Goal: Use online tool/utility: Utilize a website feature to perform a specific function

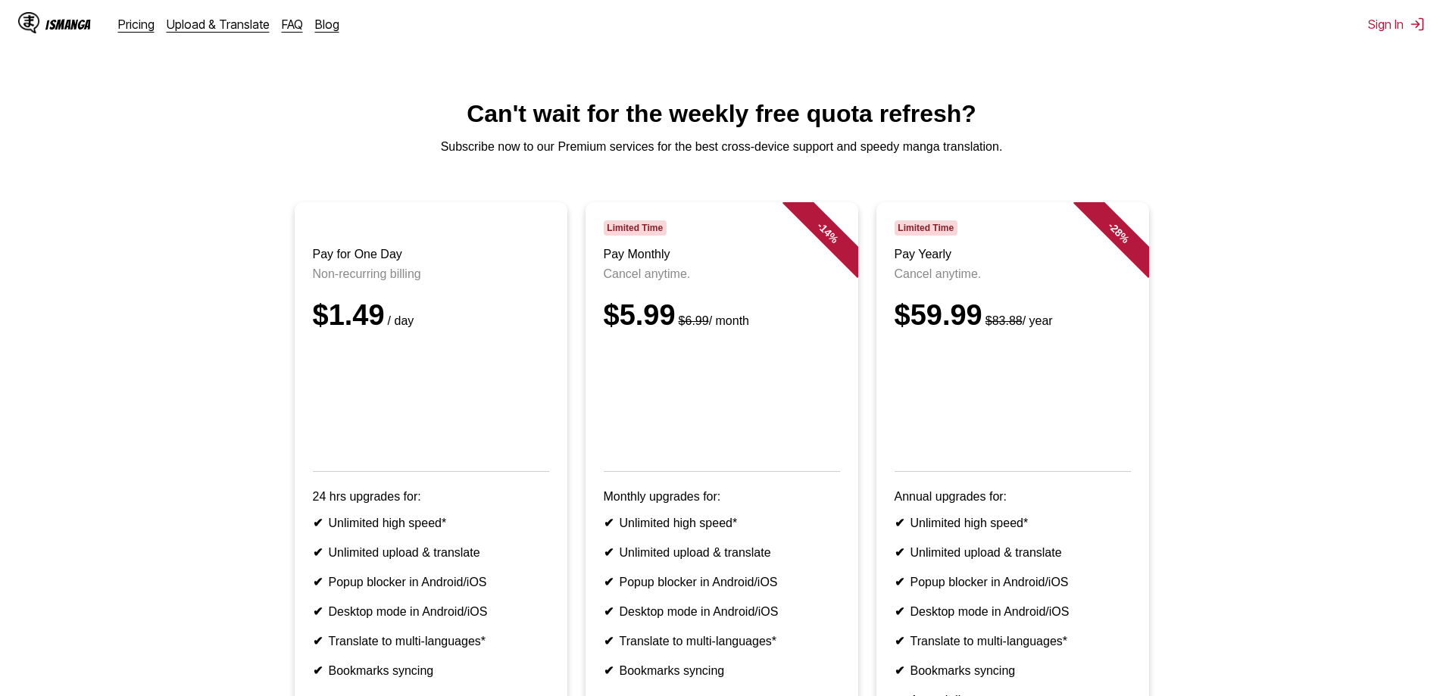
drag, startPoint x: 2, startPoint y: 337, endPoint x: 13, endPoint y: 339, distance: 11.6
click at [11, 339] on main "Can't wait for the weekly free quota refresh? Subscribe now to our Premium serv…" at bounding box center [721, 464] width 1443 height 728
drag, startPoint x: 94, startPoint y: 50, endPoint x: 76, endPoint y: 31, distance: 25.7
click at [75, 30] on html "IsManga Pricing Upload & Translate FAQ Blog Sign In Pricing Upload & Translate …" at bounding box center [721, 484] width 1443 height 969
click at [76, 31] on div "IsManga" at bounding box center [67, 24] width 45 height 14
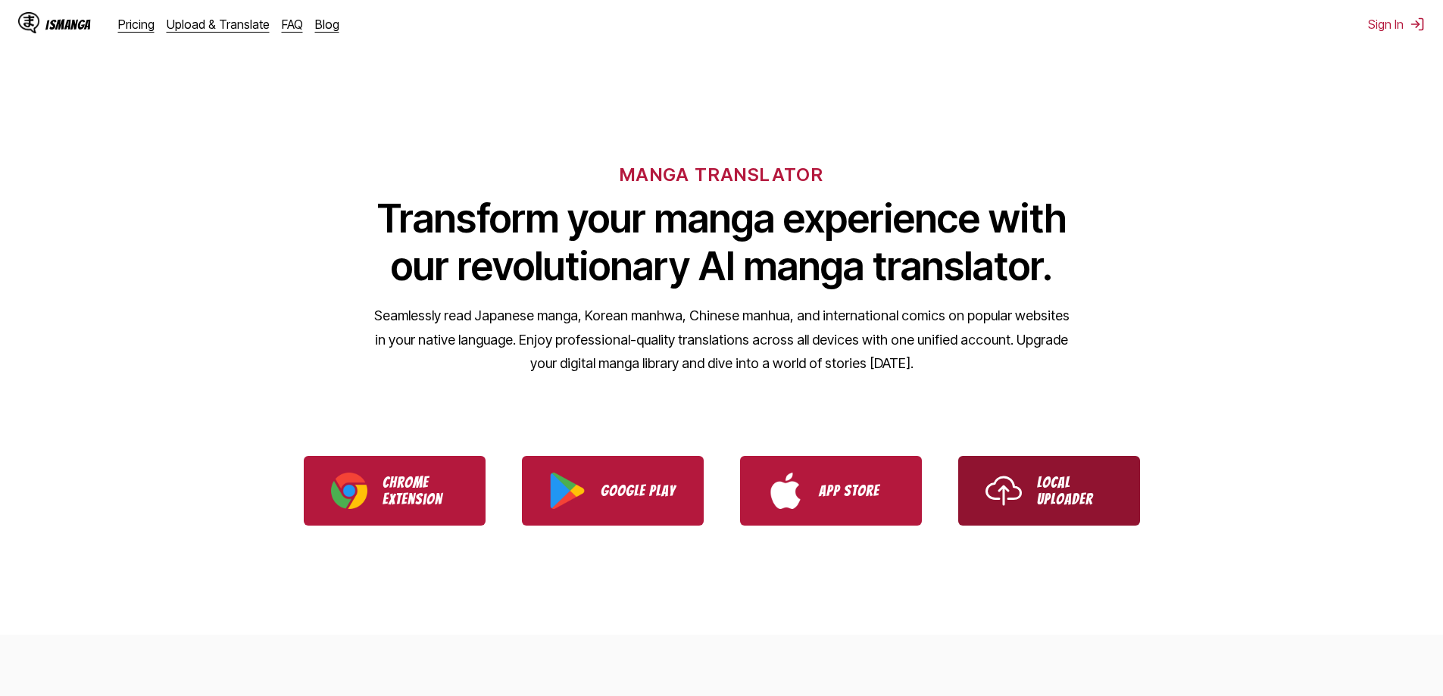
click at [1008, 489] on img "Use IsManga Local Uploader" at bounding box center [1003, 491] width 36 height 36
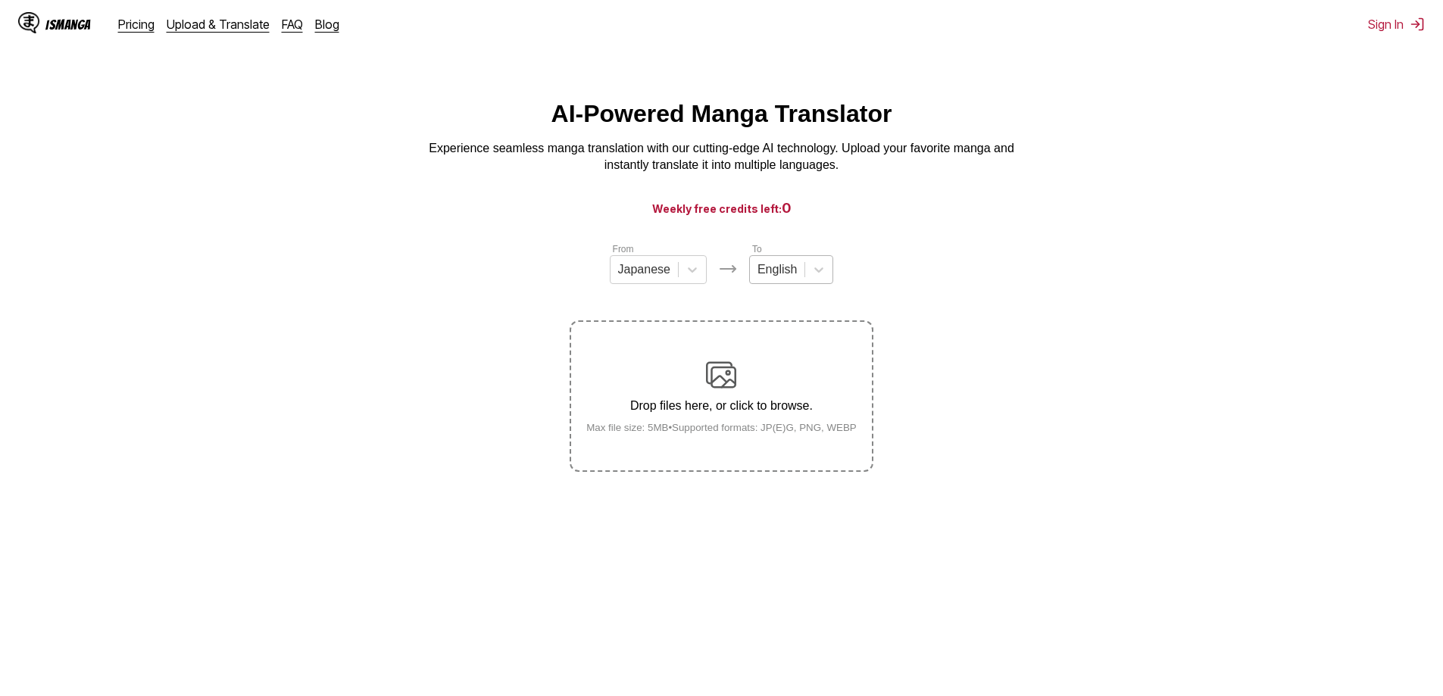
click at [779, 278] on div at bounding box center [776, 269] width 39 height 17
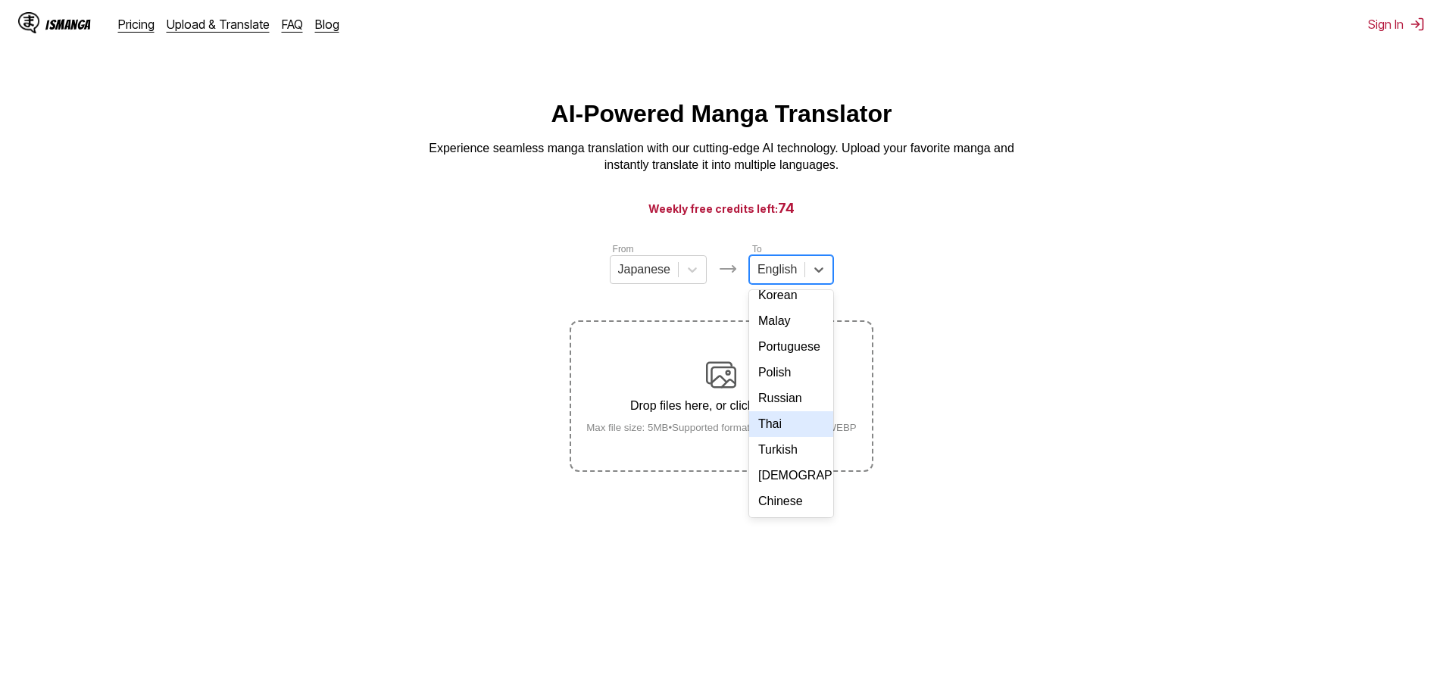
click at [780, 424] on div "Thai" at bounding box center [791, 424] width 84 height 26
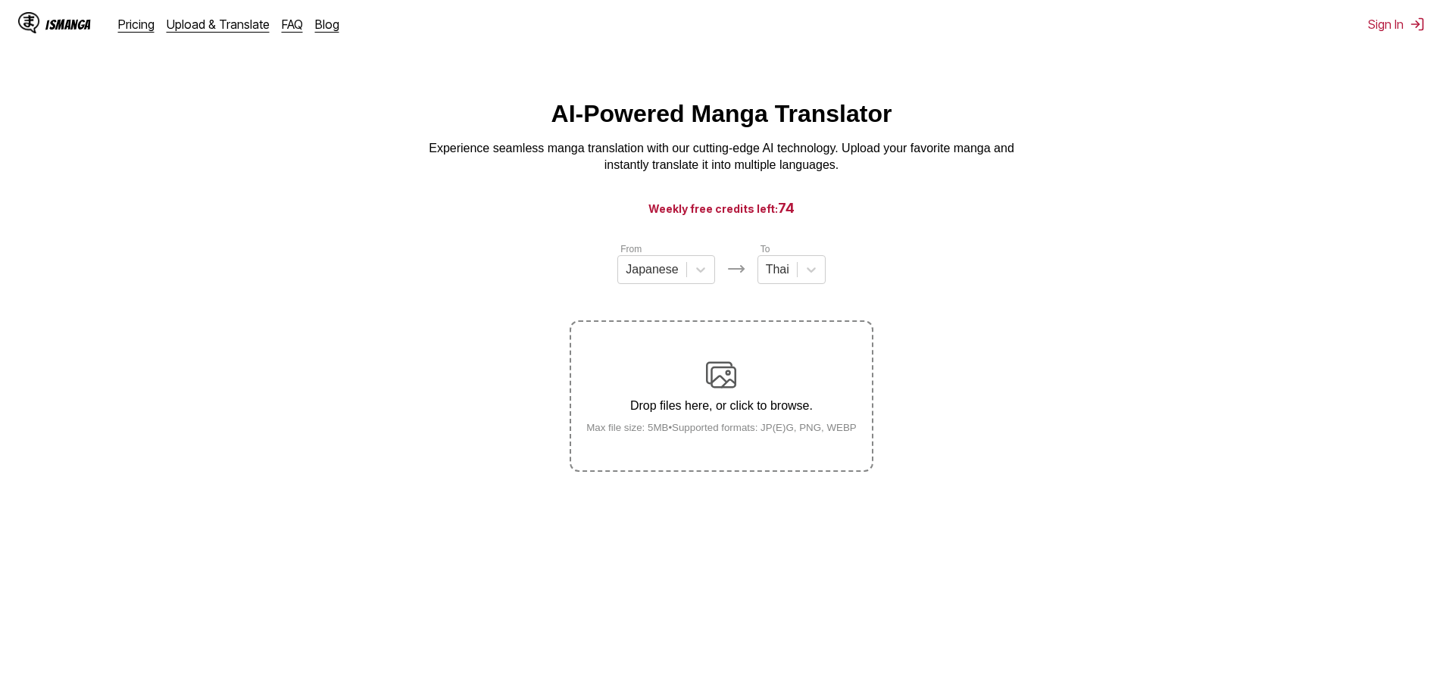
click at [721, 385] on img at bounding box center [721, 375] width 30 height 30
click at [0, 0] on input "Drop files here, or click to browse. Max file size: 5MB • Supported formats: JP…" at bounding box center [0, 0] width 0 height 0
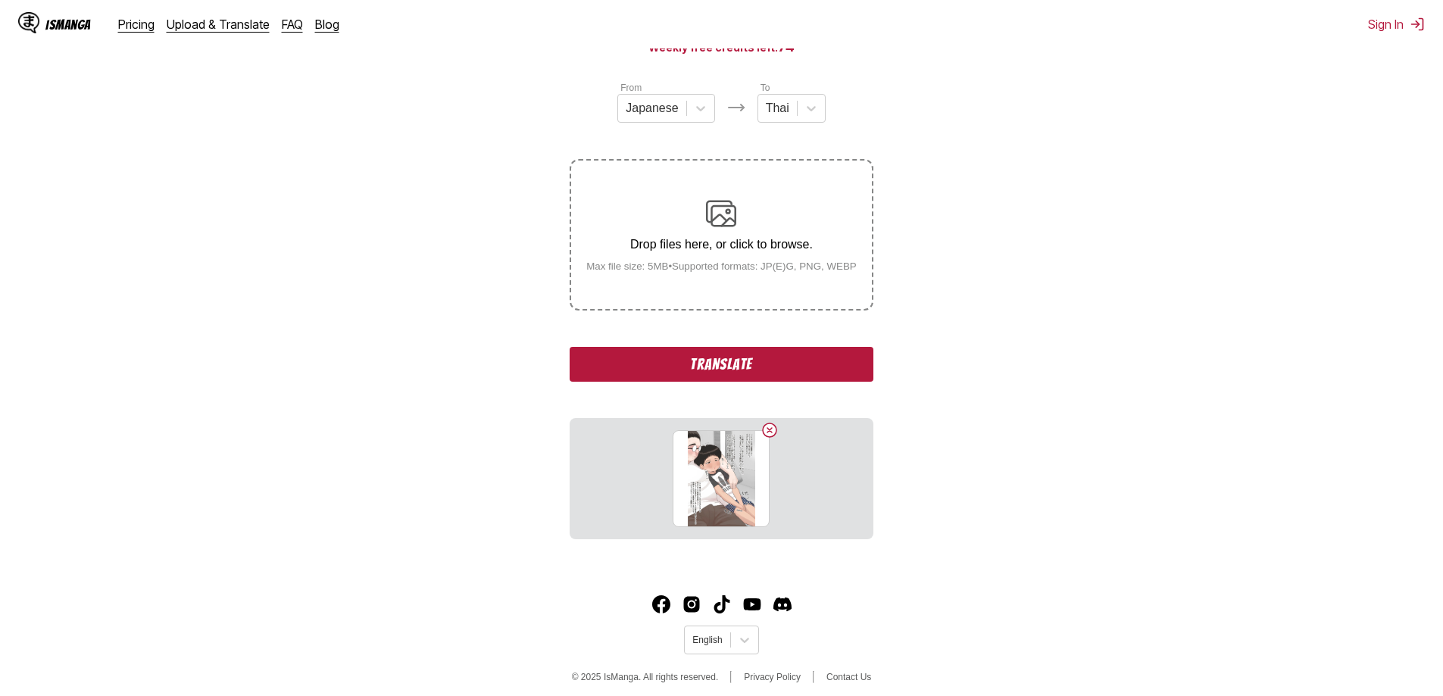
scroll to position [171, 0]
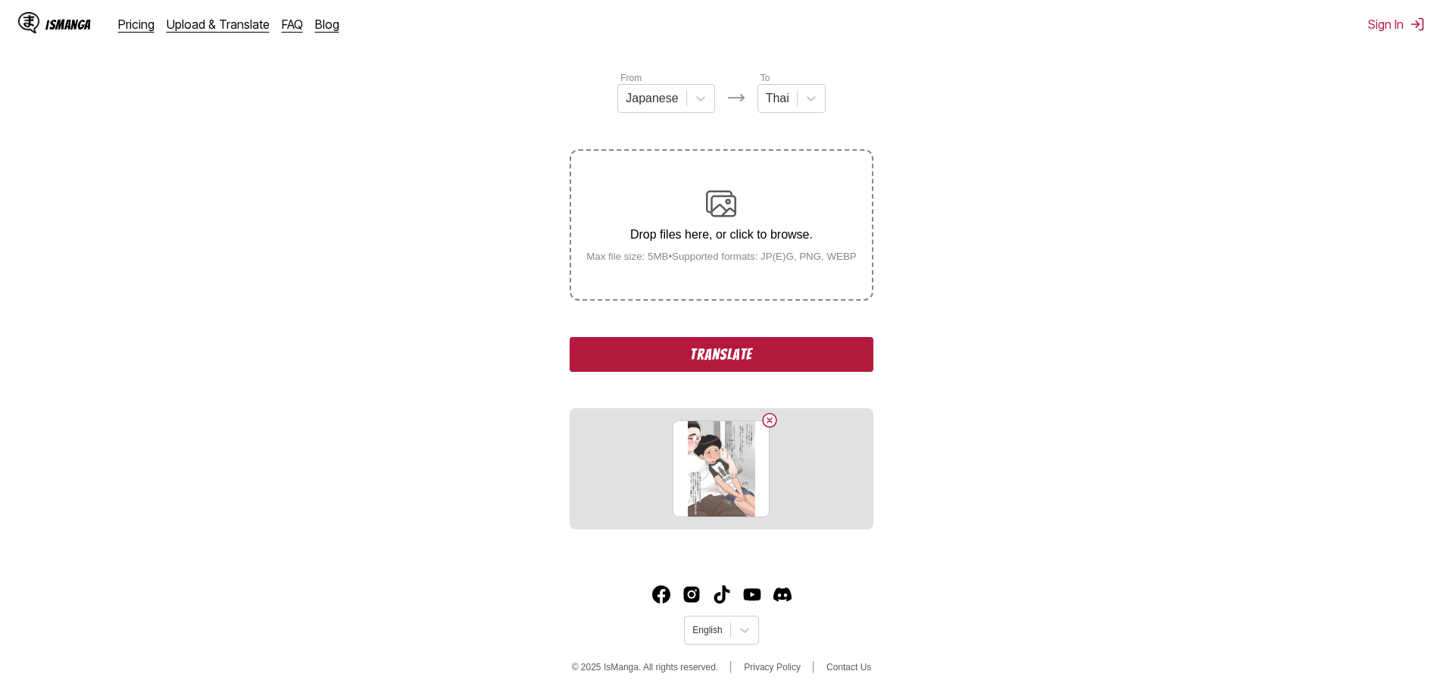
click at [718, 356] on button "Translate" at bounding box center [720, 354] width 303 height 35
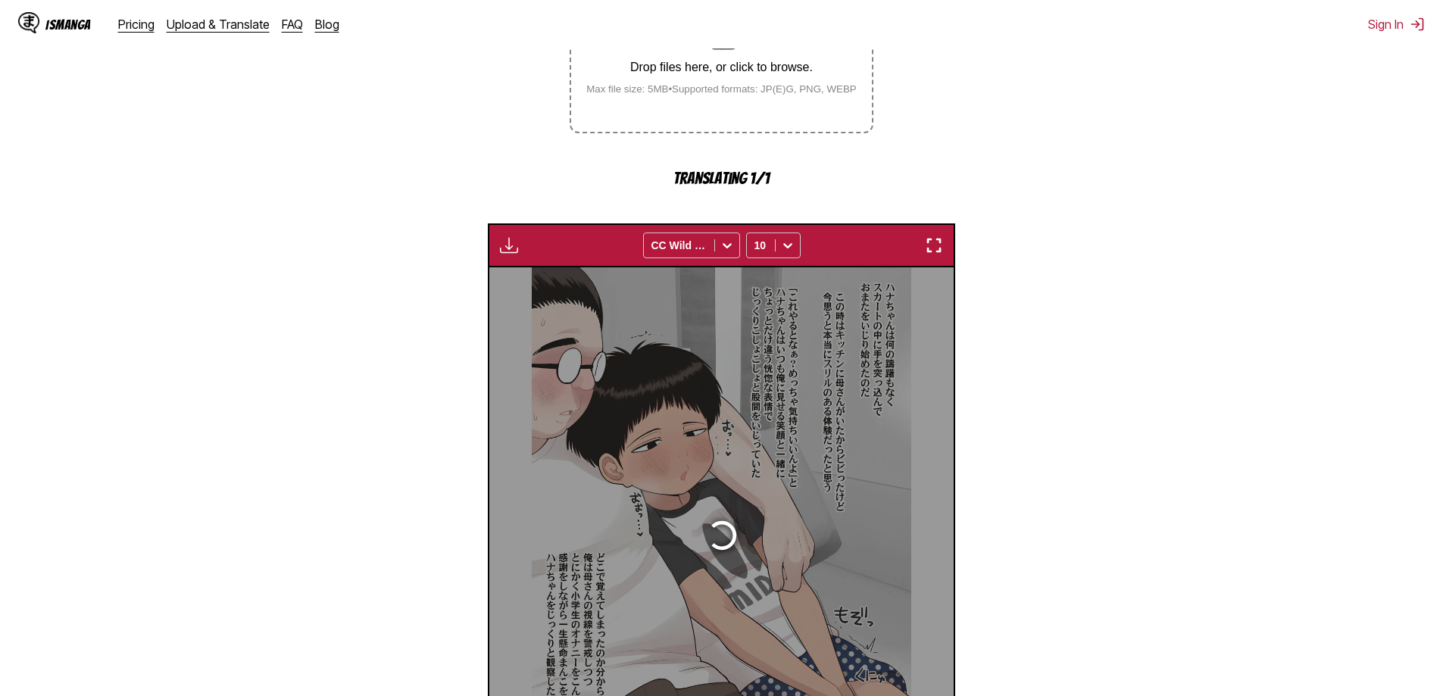
scroll to position [448, 0]
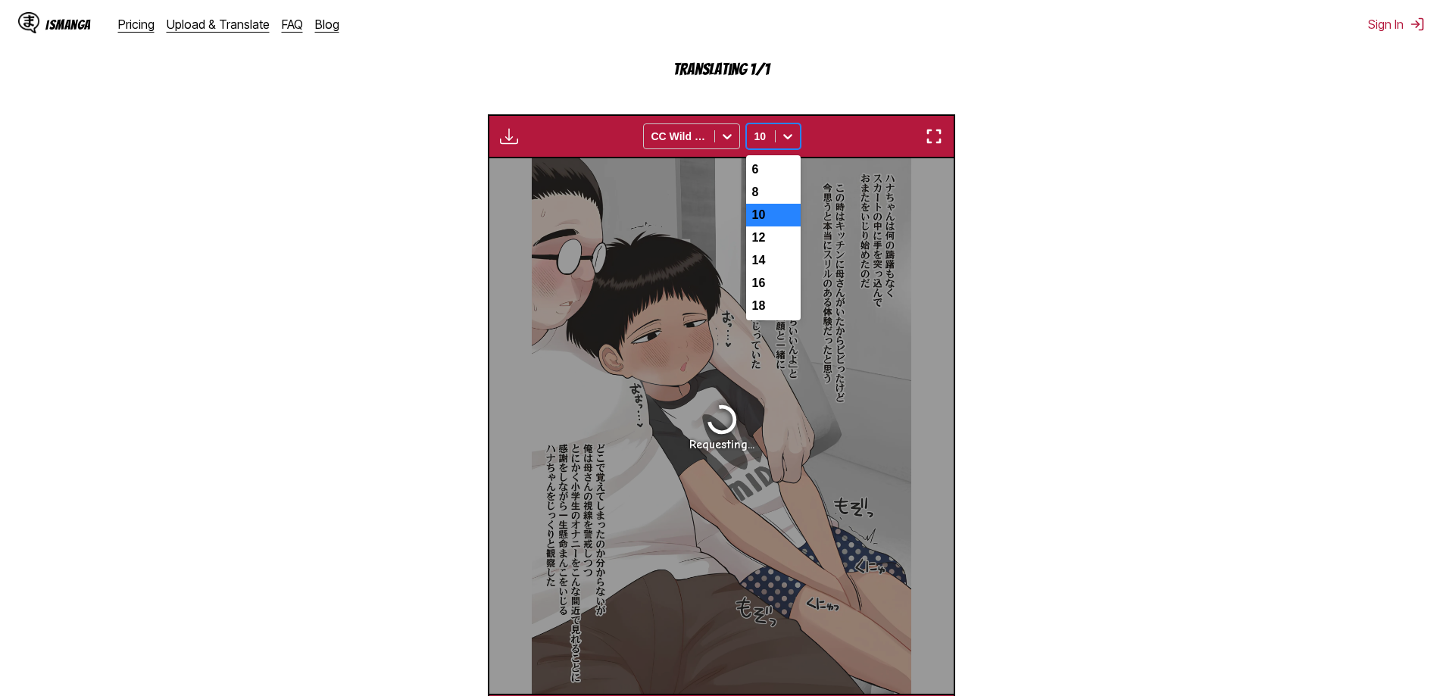
click at [780, 140] on icon at bounding box center [787, 136] width 15 height 15
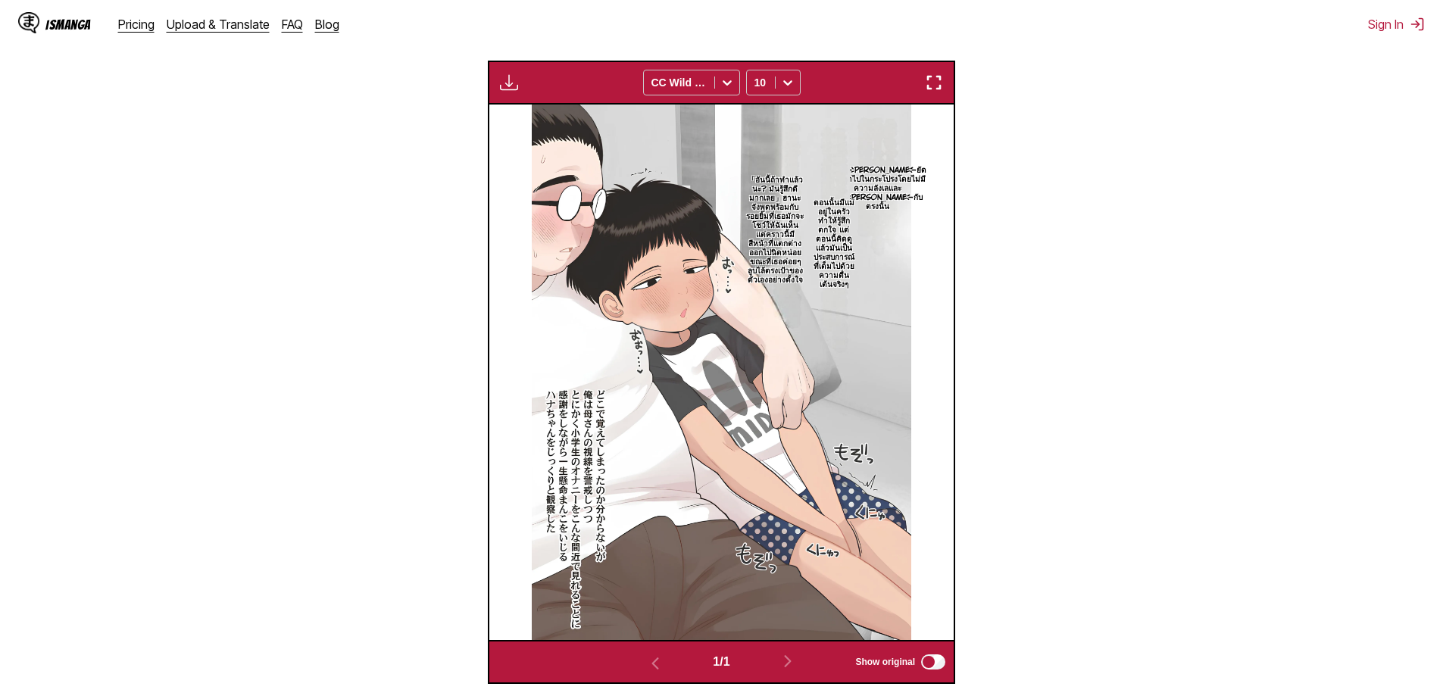
click at [519, 174] on div "ฮานะจังได้ยัดมือเข้าไปในกระโปรงโดยไม่มีความลังเลและเริ่มเล่นกับตรงนั้น ตอนนั้นม…" at bounding box center [721, 371] width 464 height 535
